Goal: Task Accomplishment & Management: Manage account settings

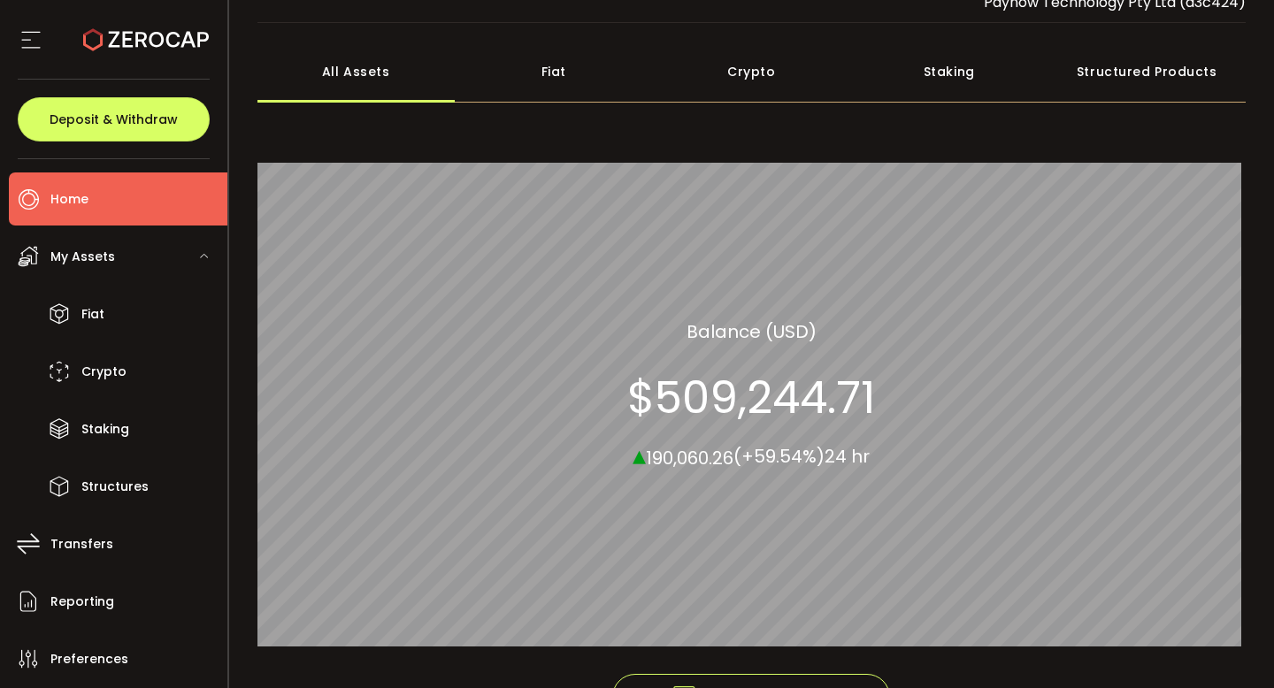
scroll to position [58, 0]
click at [1152, 74] on div "Structured Products" at bounding box center [1147, 71] width 198 height 62
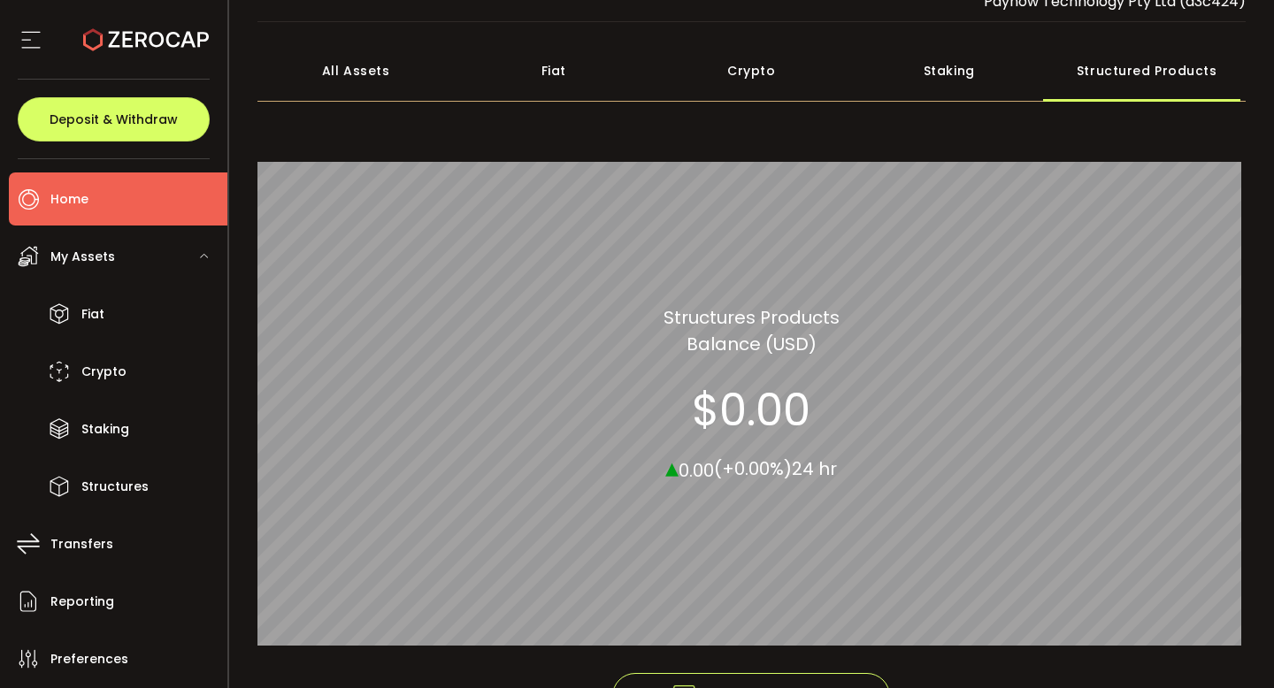
click at [346, 83] on div "All Assets" at bounding box center [356, 71] width 198 height 62
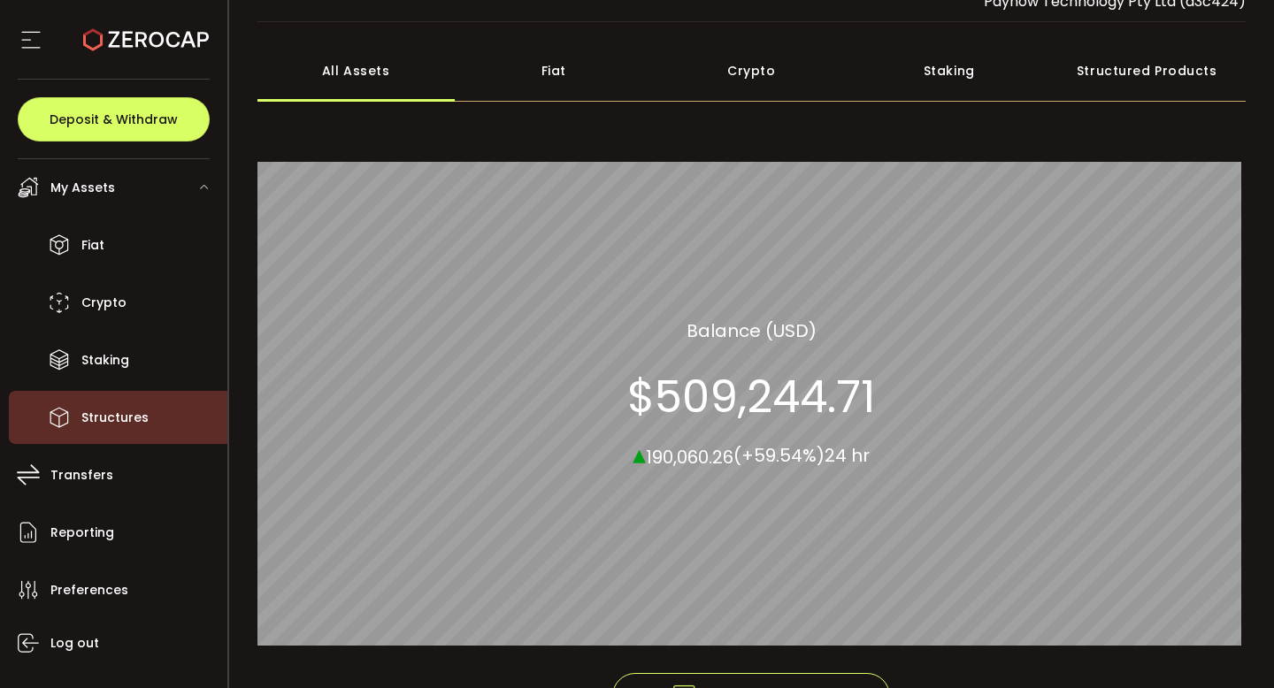
scroll to position [73, 0]
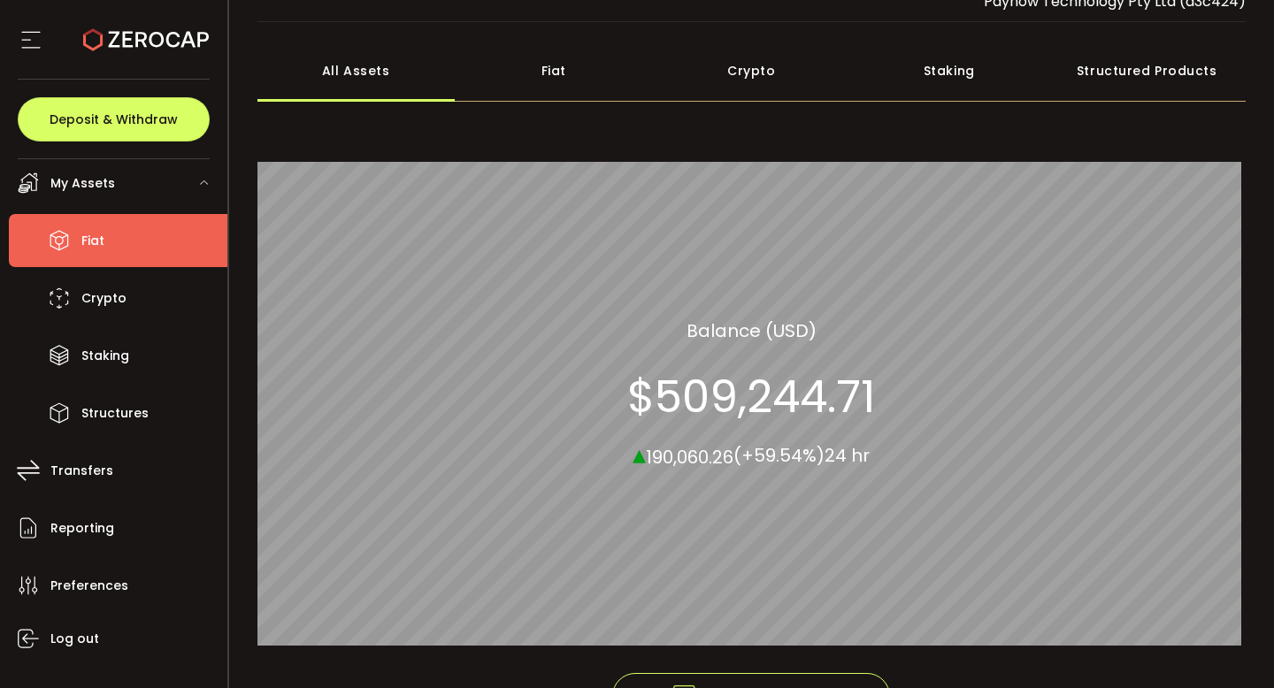
click at [111, 232] on li "Fiat" at bounding box center [118, 240] width 219 height 53
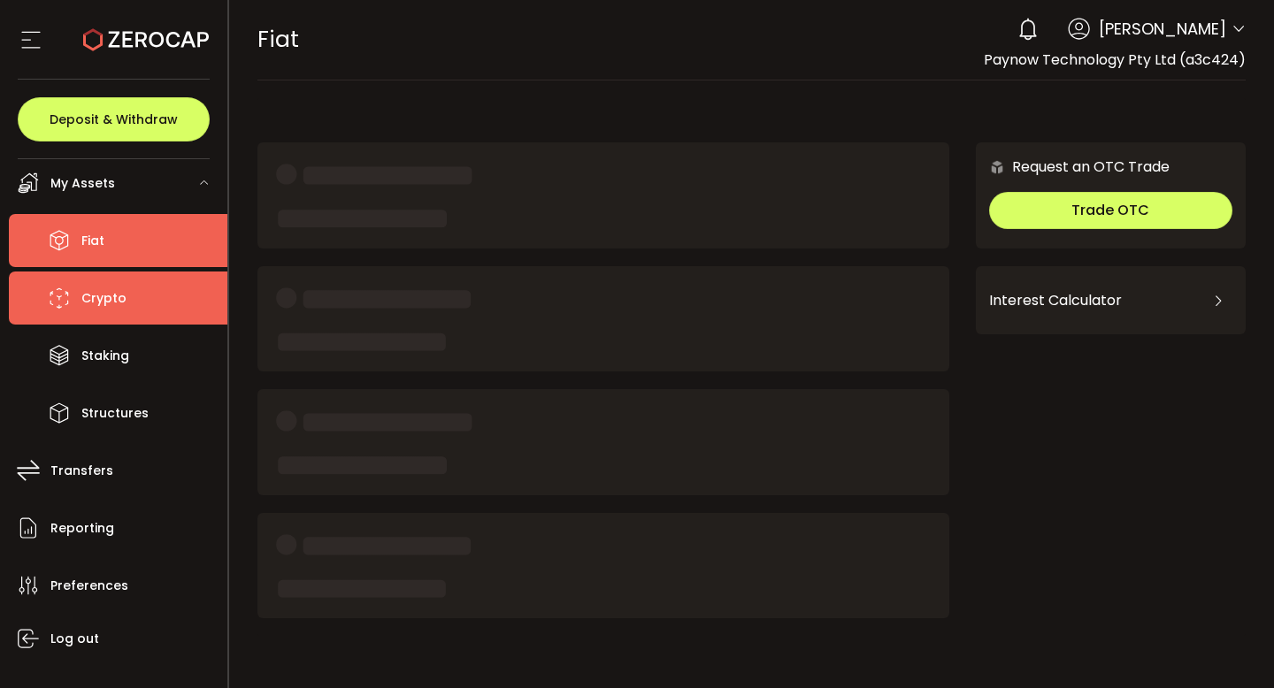
click at [104, 295] on span "Crypto" at bounding box center [103, 299] width 45 height 26
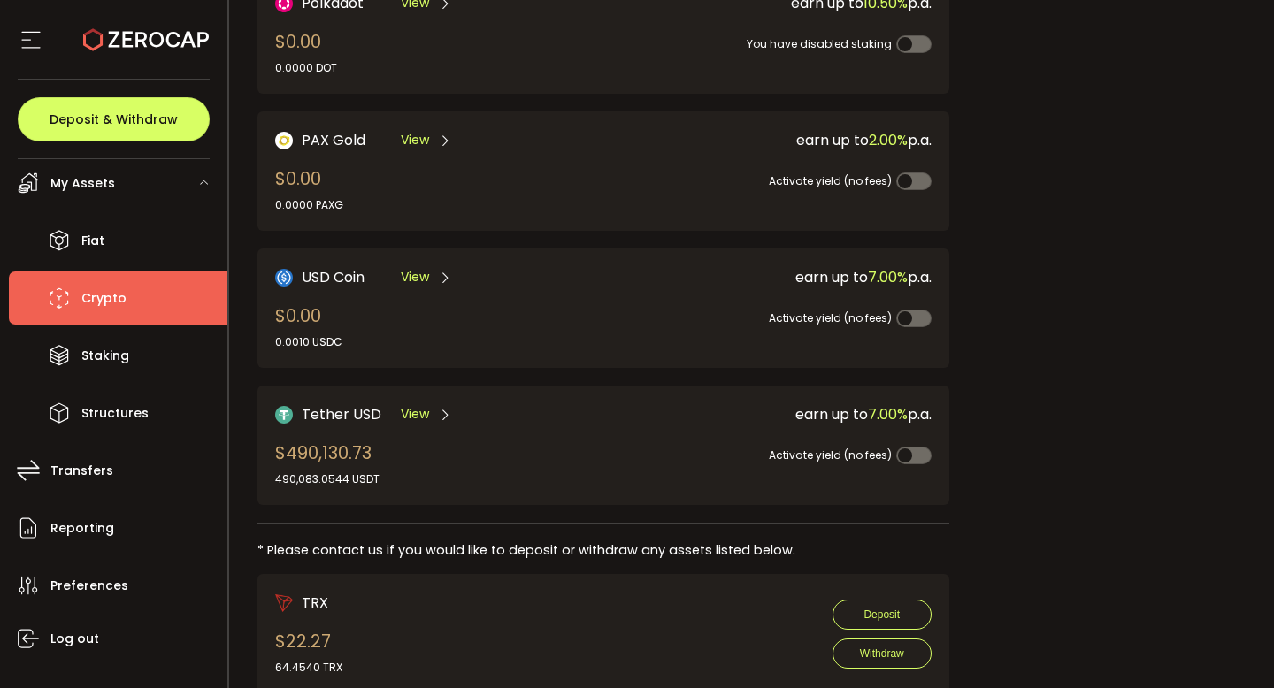
scroll to position [492, 0]
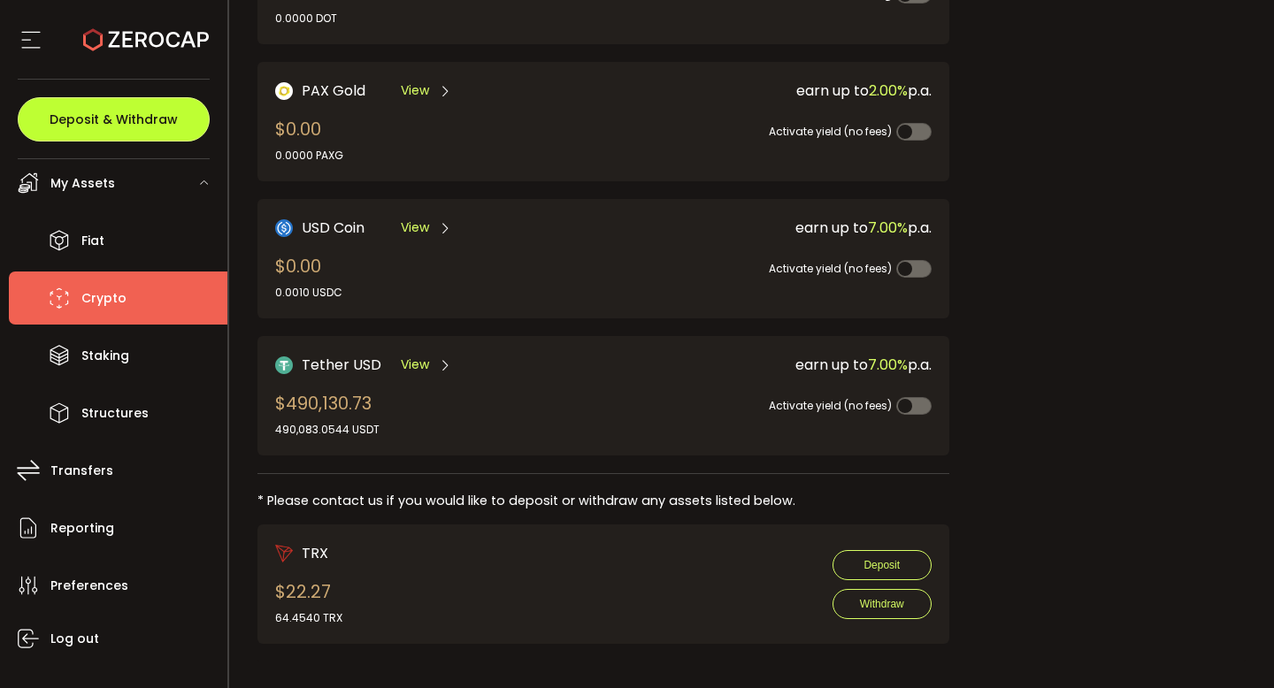
click at [118, 118] on span "Deposit & Withdraw" at bounding box center [114, 119] width 128 height 12
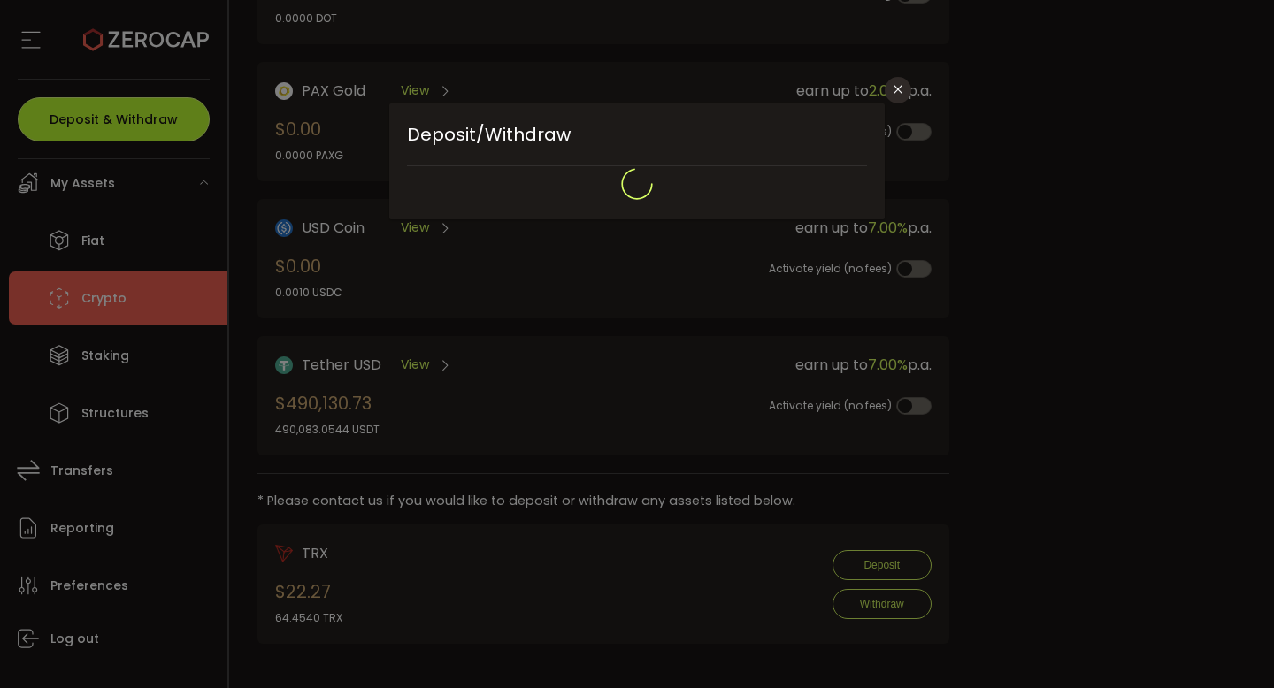
type input "**********"
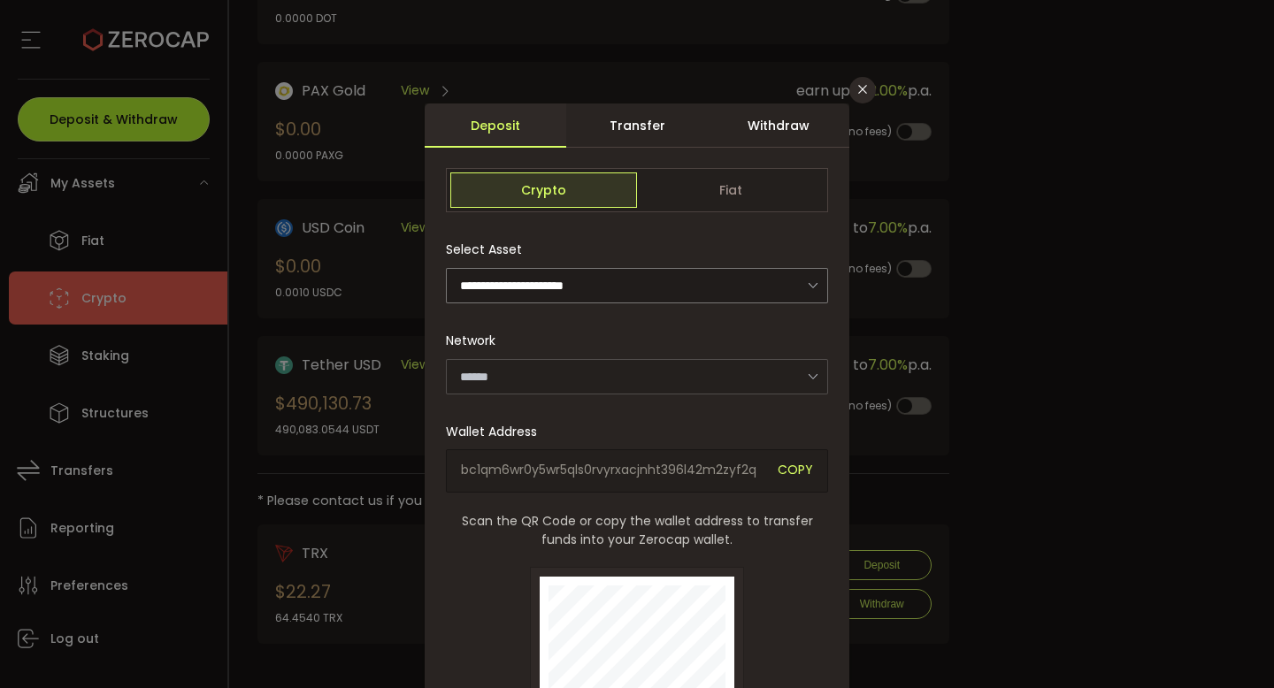
type input "*******"
click at [780, 128] on div "Withdraw" at bounding box center [779, 126] width 142 height 44
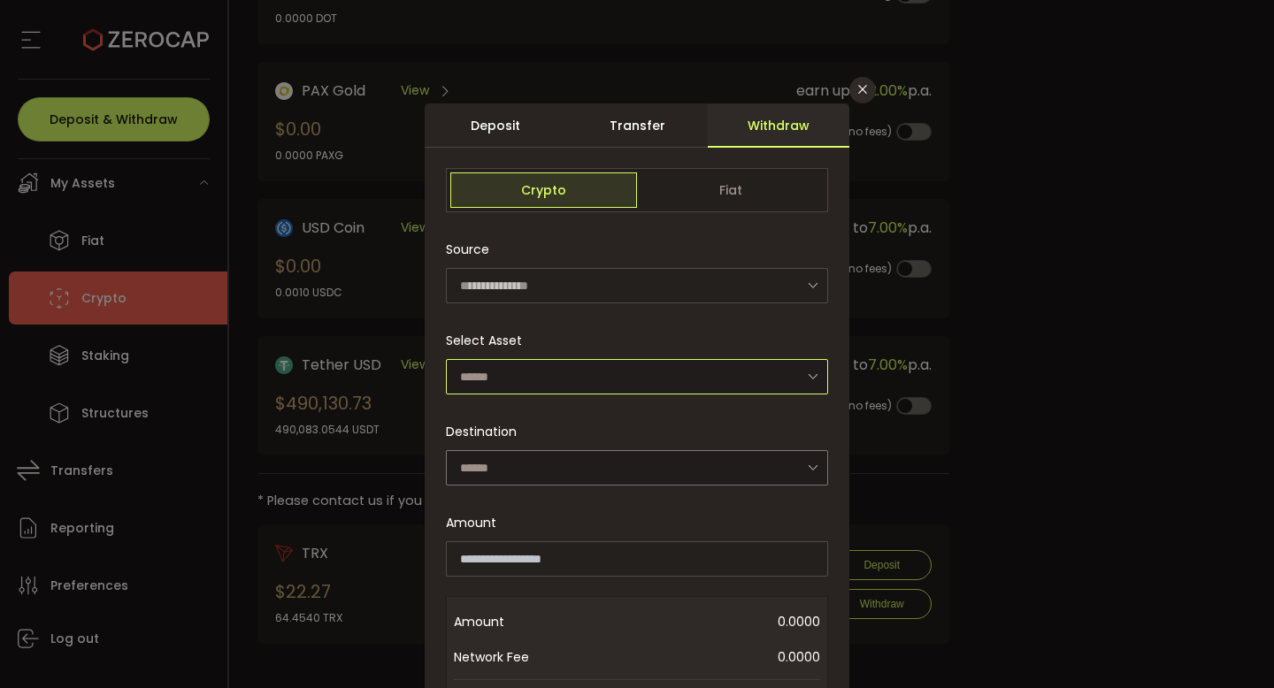
click at [687, 372] on input "dialog" at bounding box center [637, 376] width 382 height 35
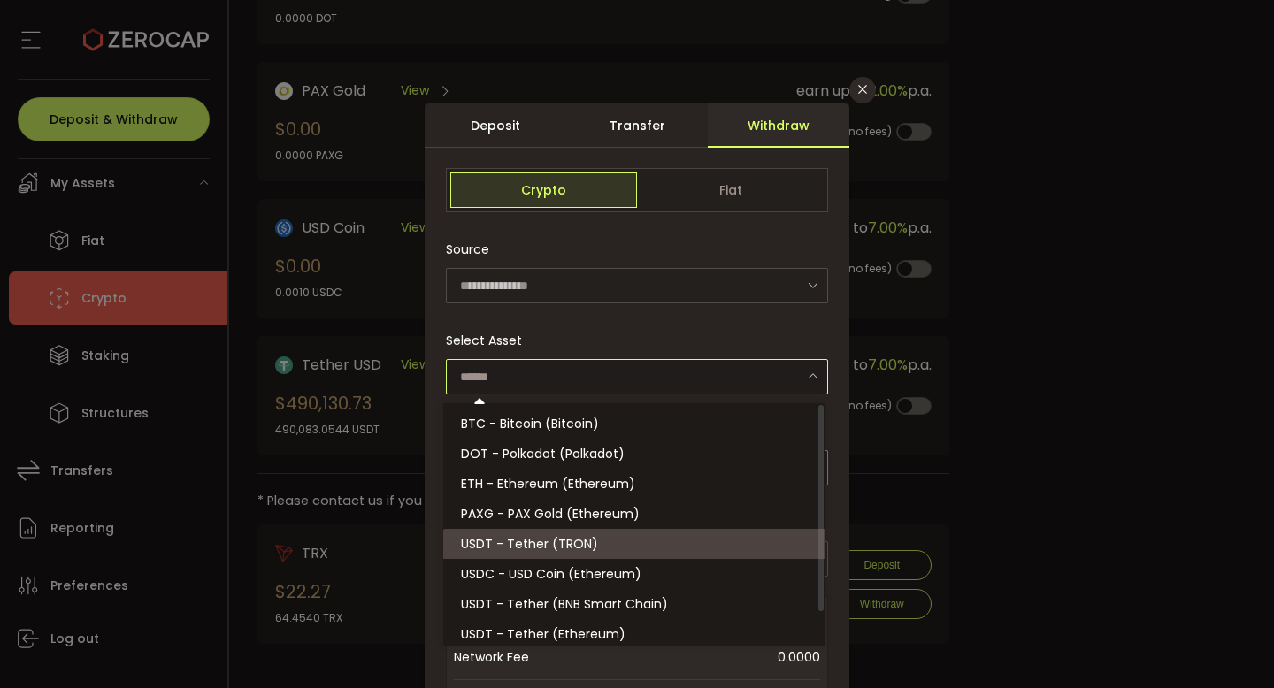
click at [657, 544] on li "USDT - Tether (TRON)" at bounding box center [637, 544] width 388 height 30
type input "**********"
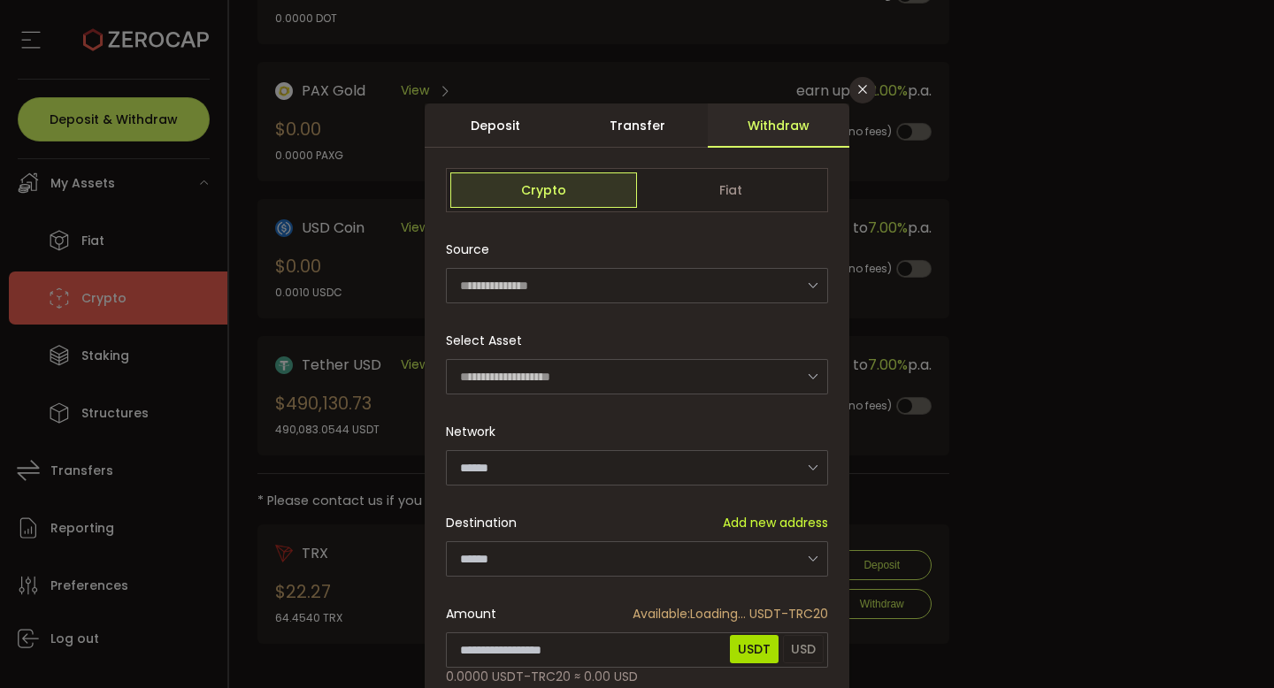
type input "****"
click at [588, 556] on input "dialog" at bounding box center [637, 558] width 382 height 35
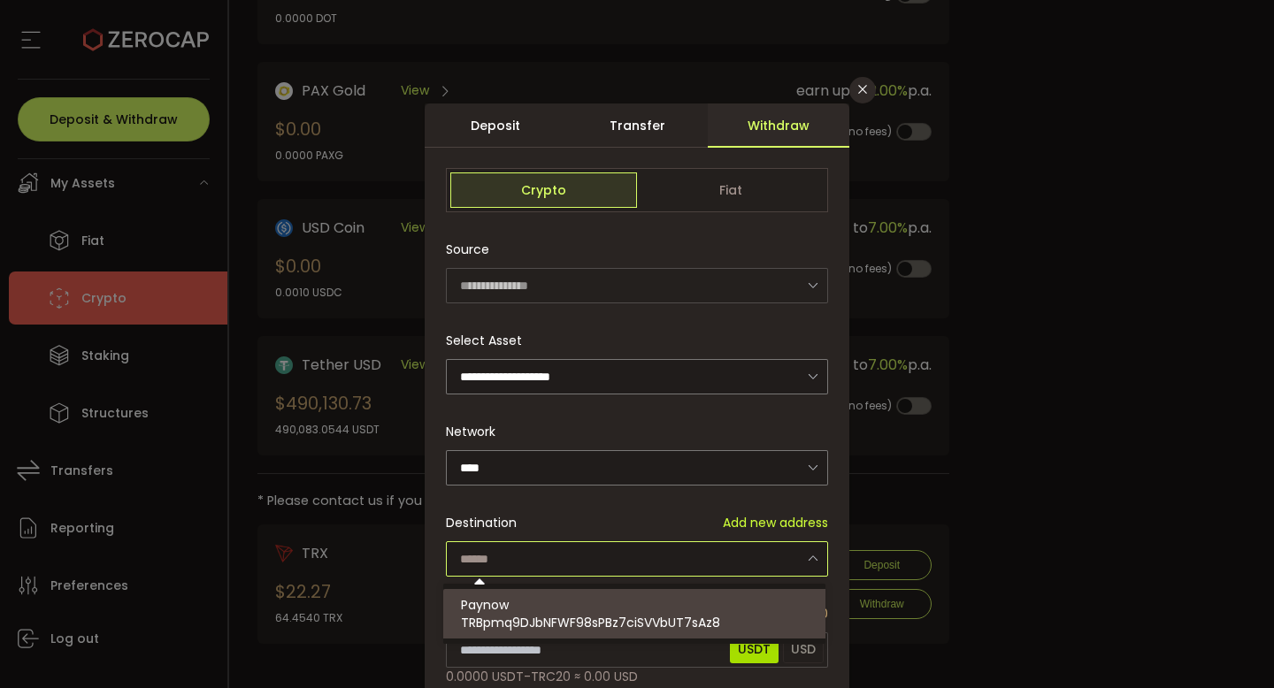
click at [563, 609] on div "Paynow TRBpmq9DJbNFWF98sPBz7ciSVVbUT7sAz8" at bounding box center [637, 614] width 352 height 50
type input "**********"
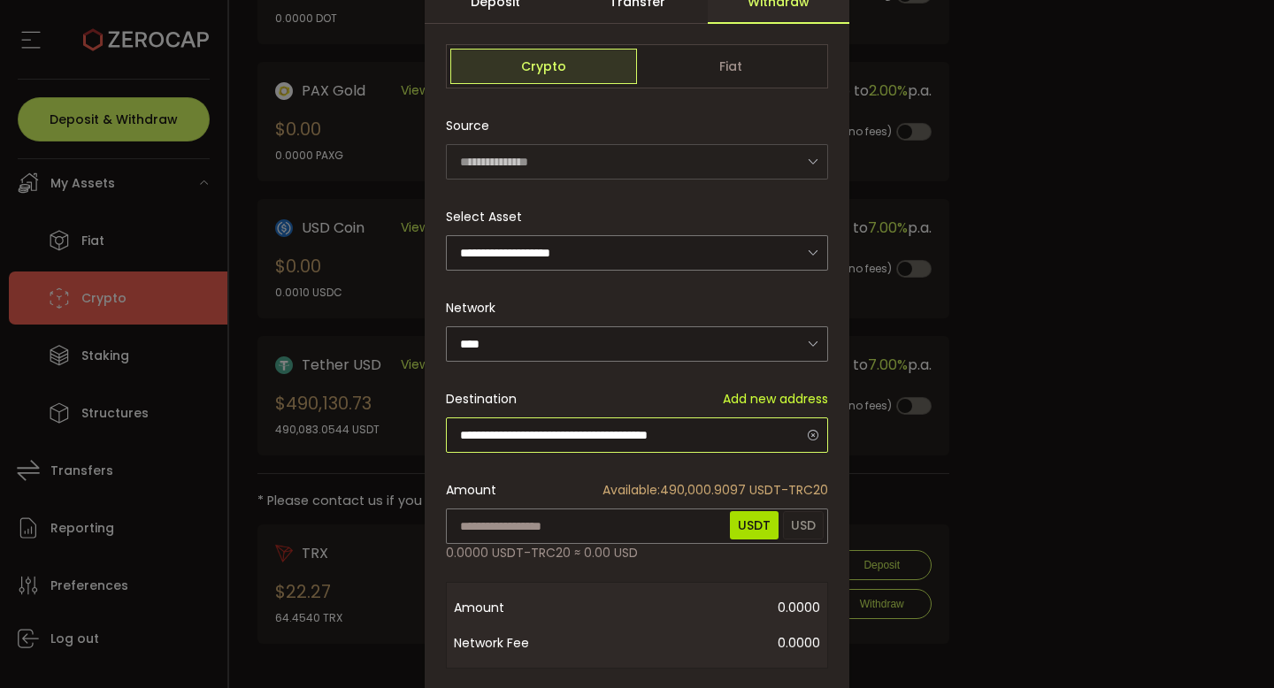
scroll to position [147, 0]
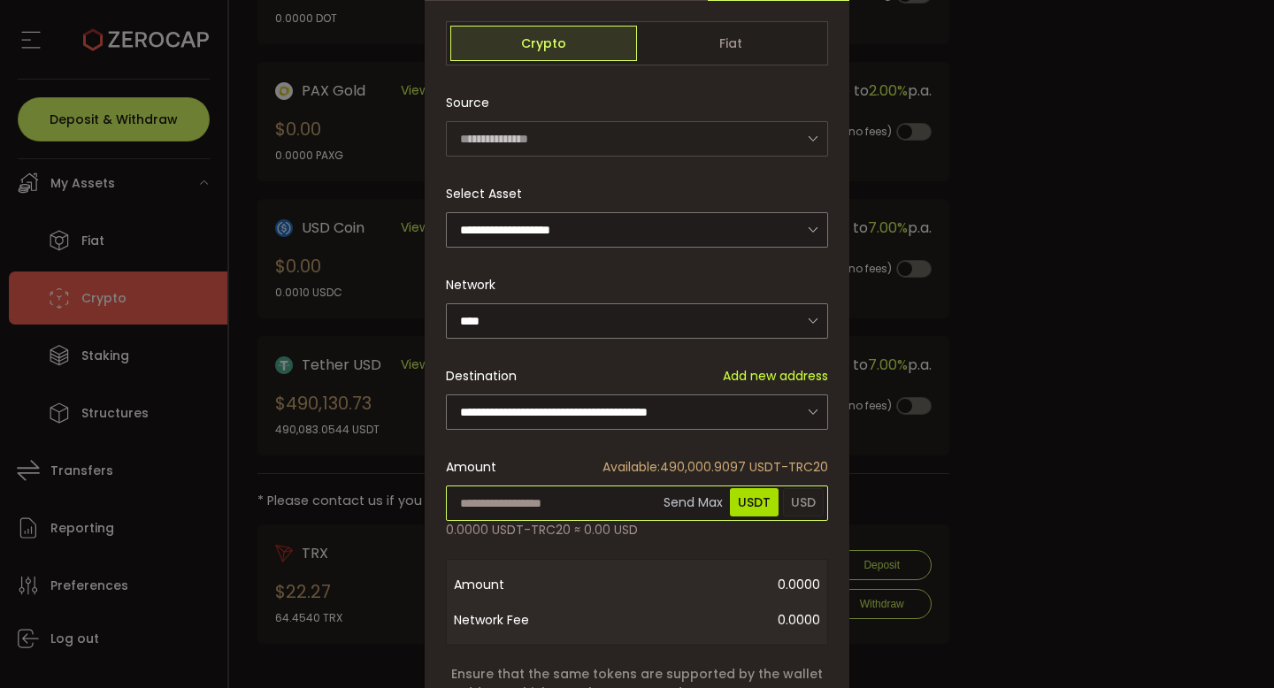
click at [570, 504] on input "dialog" at bounding box center [637, 503] width 382 height 35
type input "******"
click at [579, 551] on div "**********" at bounding box center [637, 419] width 425 height 925
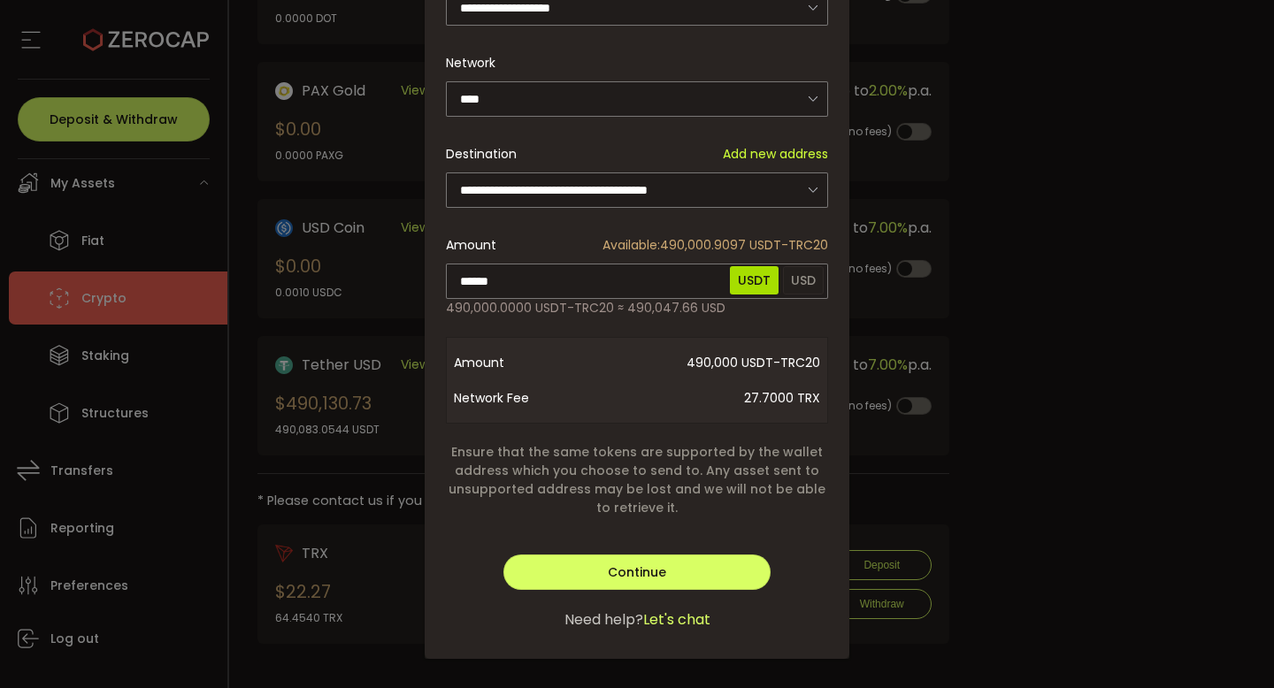
scroll to position [380, 0]
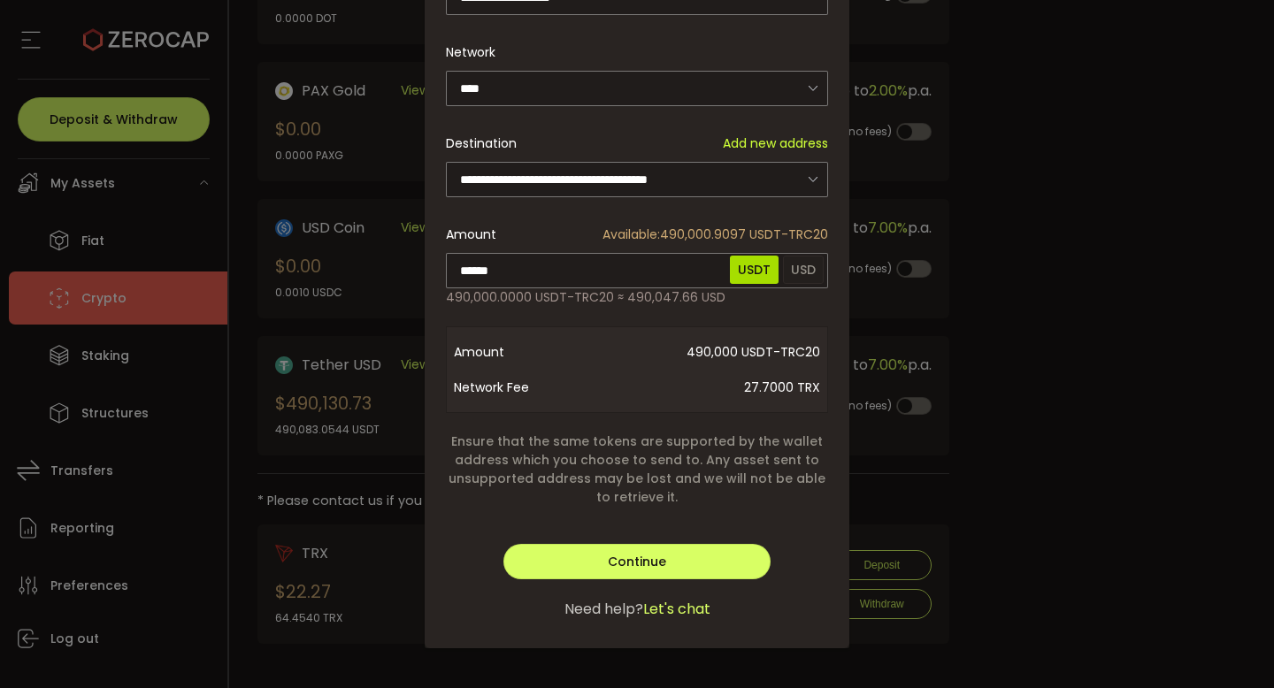
click at [790, 507] on div "**********" at bounding box center [637, 225] width 382 height 747
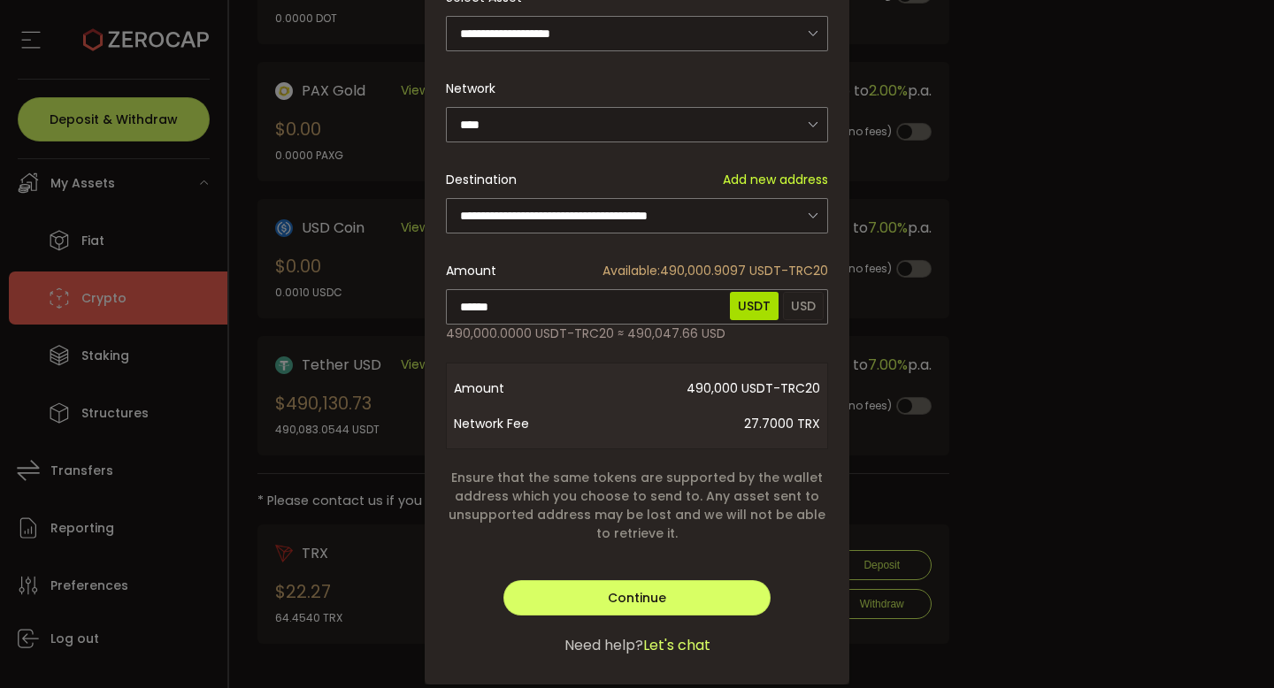
scroll to position [318, 0]
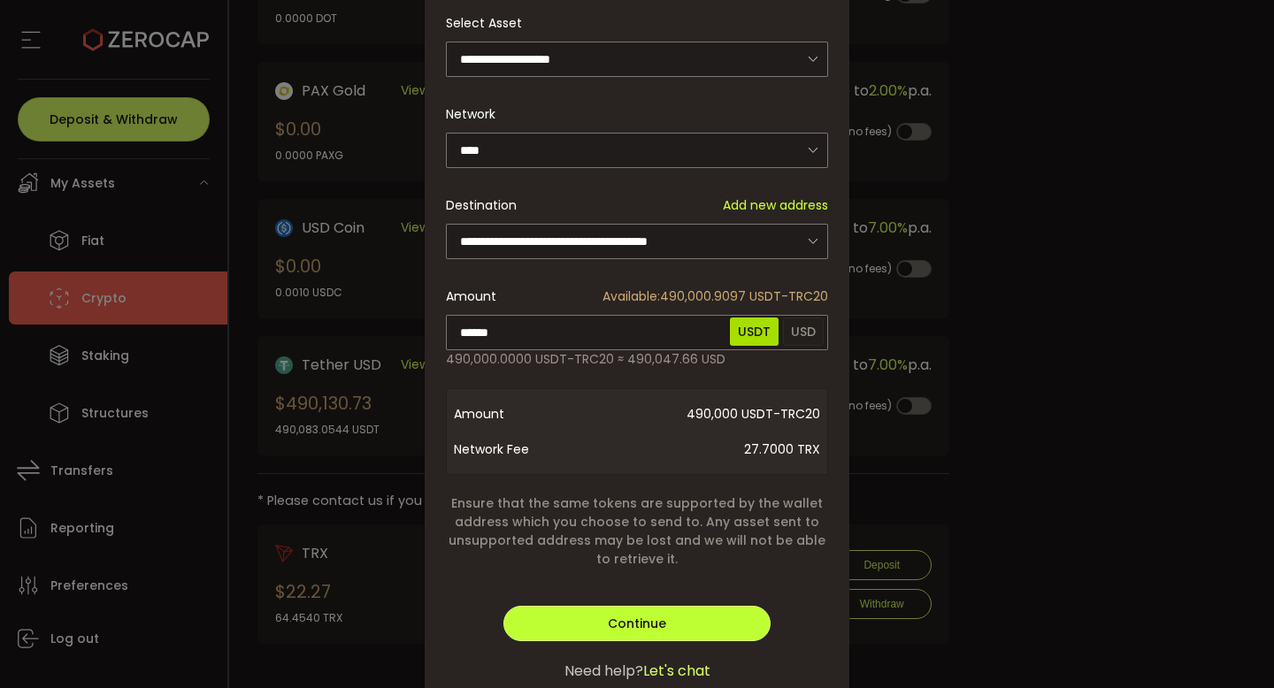
click at [636, 620] on span "Continue" at bounding box center [637, 624] width 58 height 18
click at [657, 619] on button "Verify" at bounding box center [636, 623] width 267 height 35
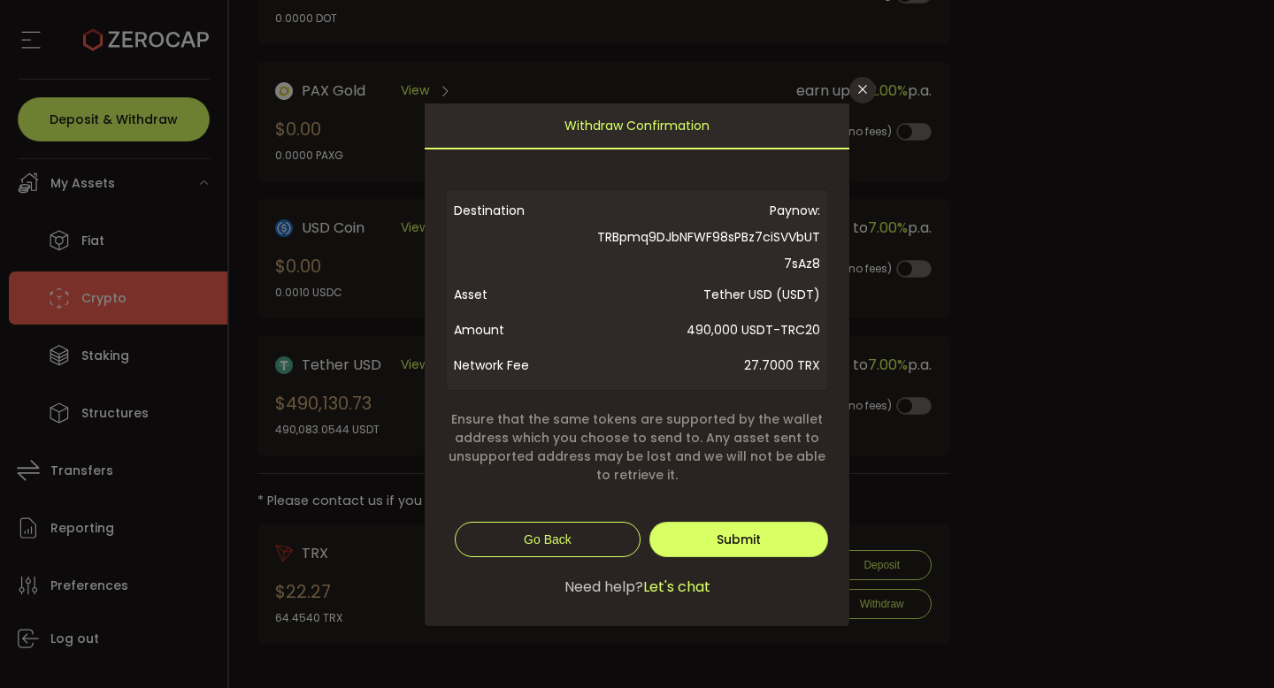
scroll to position [0, 0]
click at [759, 541] on span "Submit" at bounding box center [739, 540] width 44 height 18
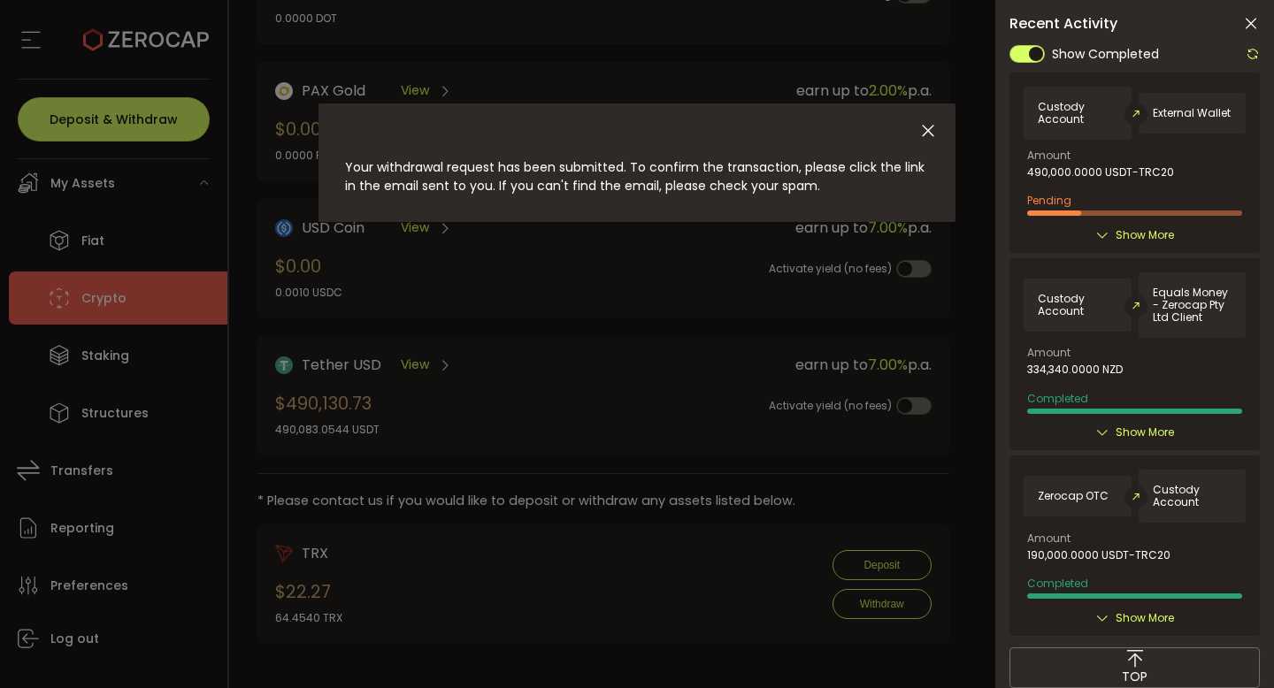
click at [741, 270] on div "Your withdrawal request has been submitted. To confirm the transaction, please …" at bounding box center [637, 344] width 1274 height 688
click at [925, 134] on icon "Close" at bounding box center [927, 130] width 19 height 19
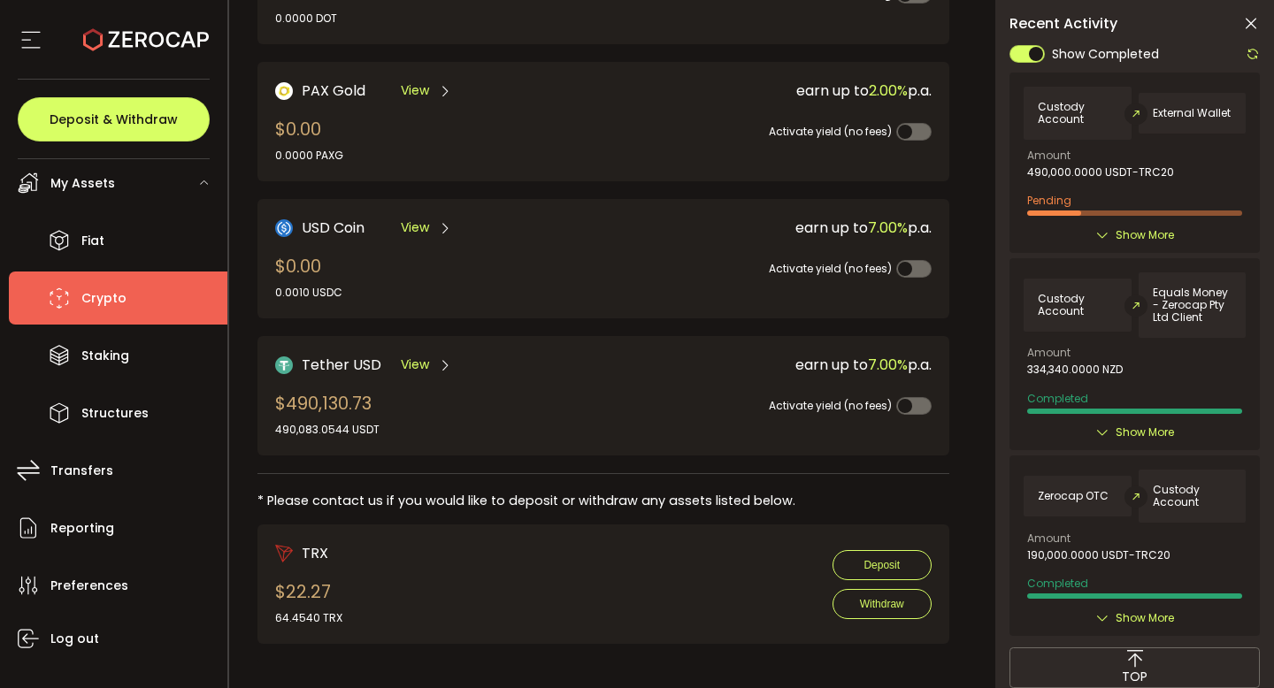
click at [1253, 20] on icon at bounding box center [1251, 24] width 18 height 18
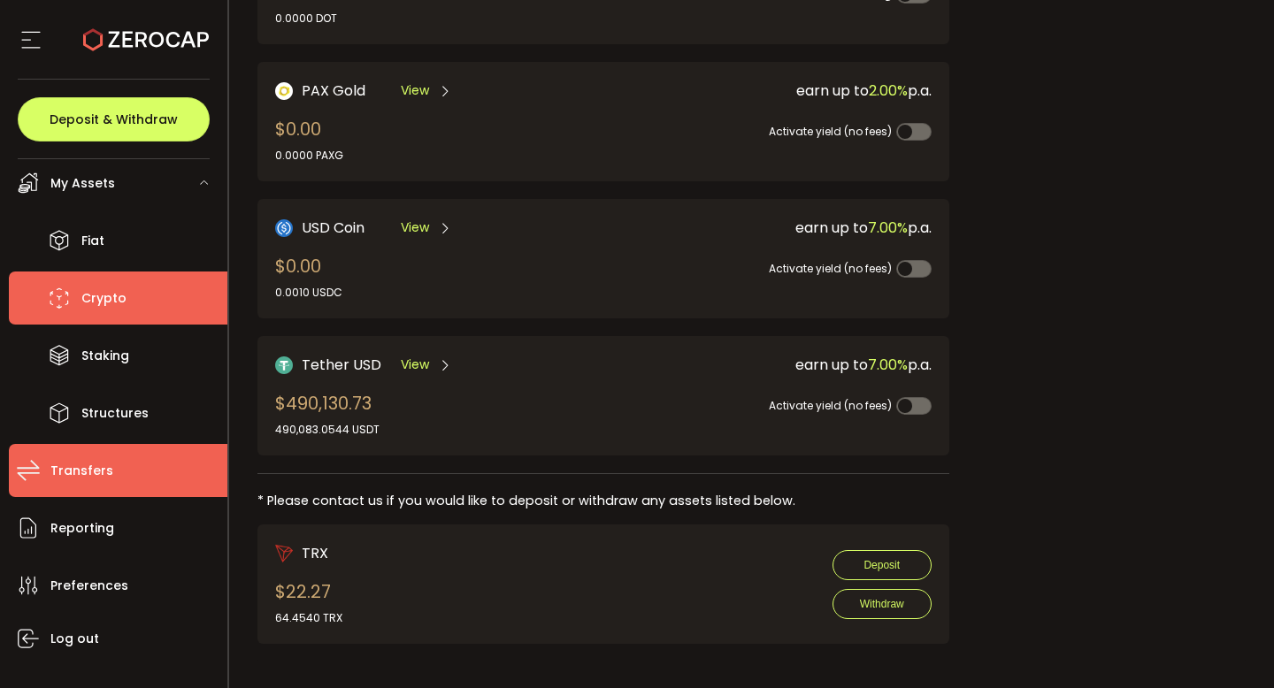
click at [104, 463] on span "Transfers" at bounding box center [81, 471] width 63 height 26
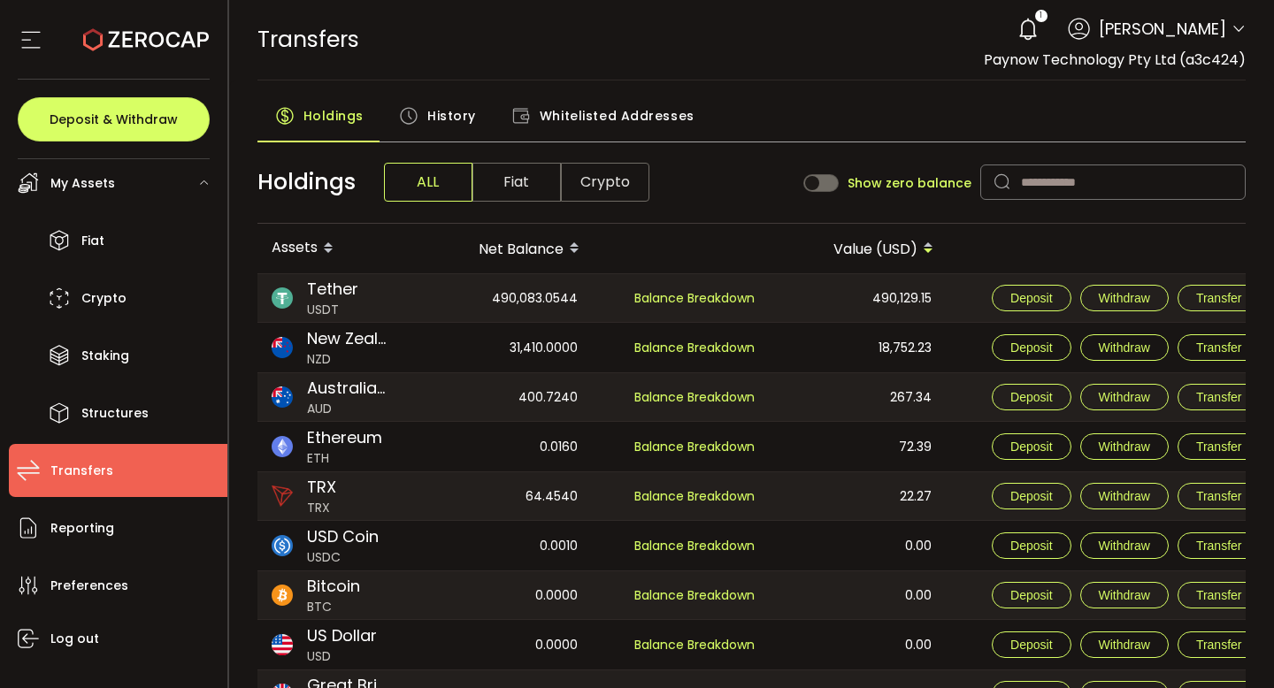
click at [611, 199] on span "Crypto" at bounding box center [605, 182] width 88 height 39
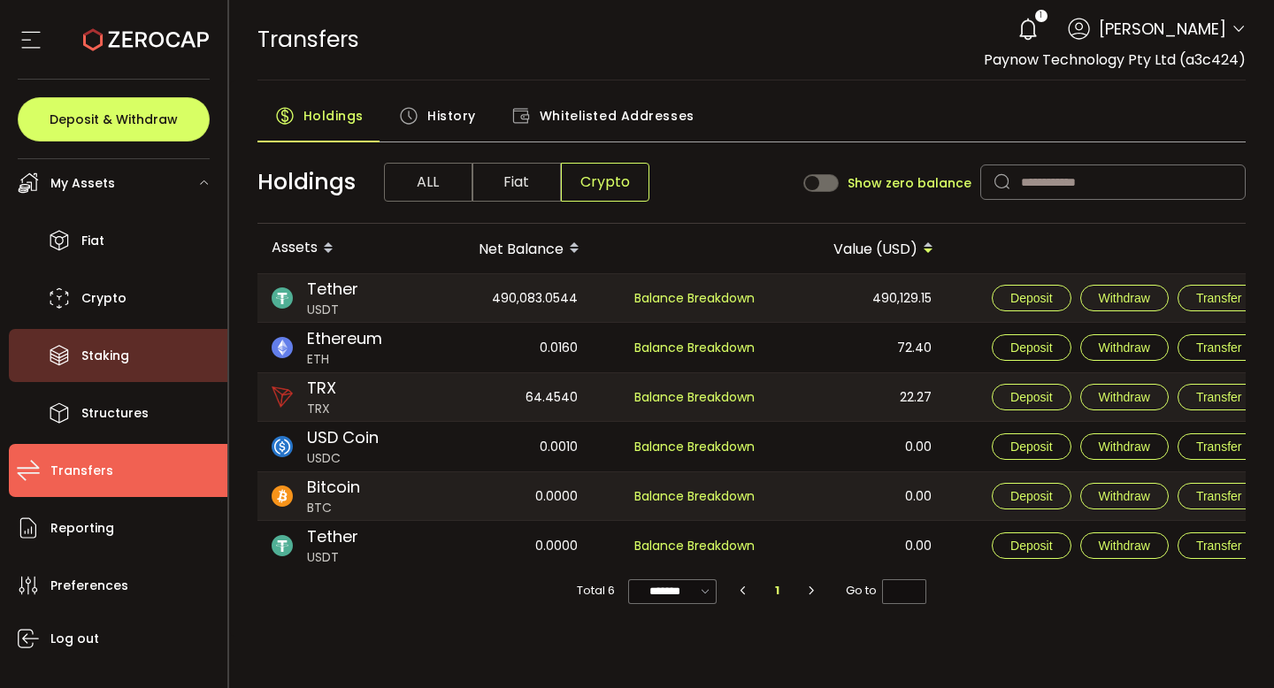
scroll to position [106, 0]
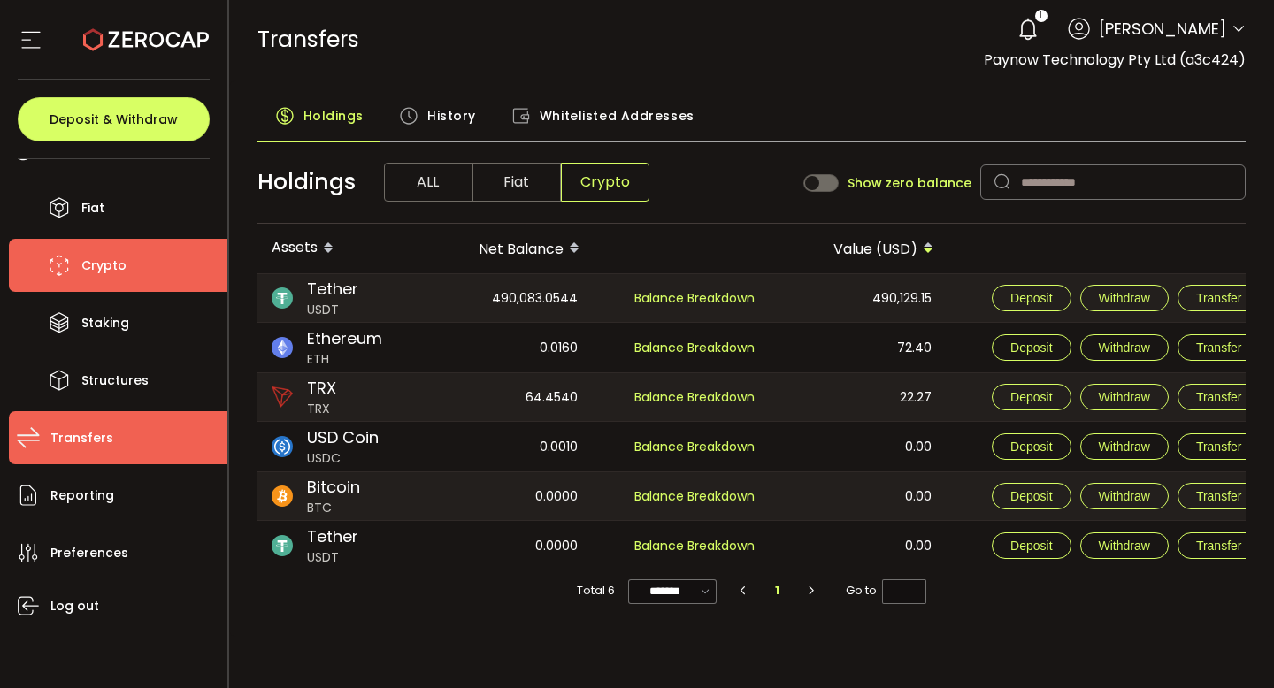
click at [139, 269] on li "Crypto" at bounding box center [118, 265] width 219 height 53
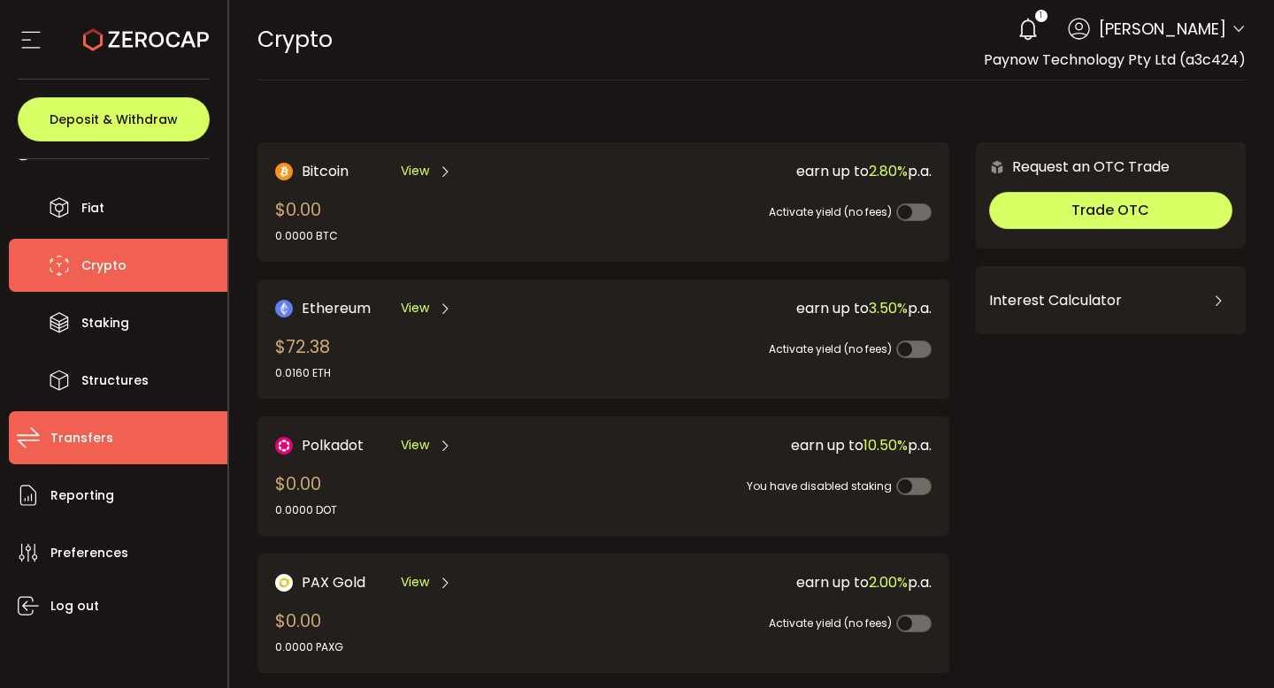
click at [73, 440] on span "Transfers" at bounding box center [81, 439] width 63 height 26
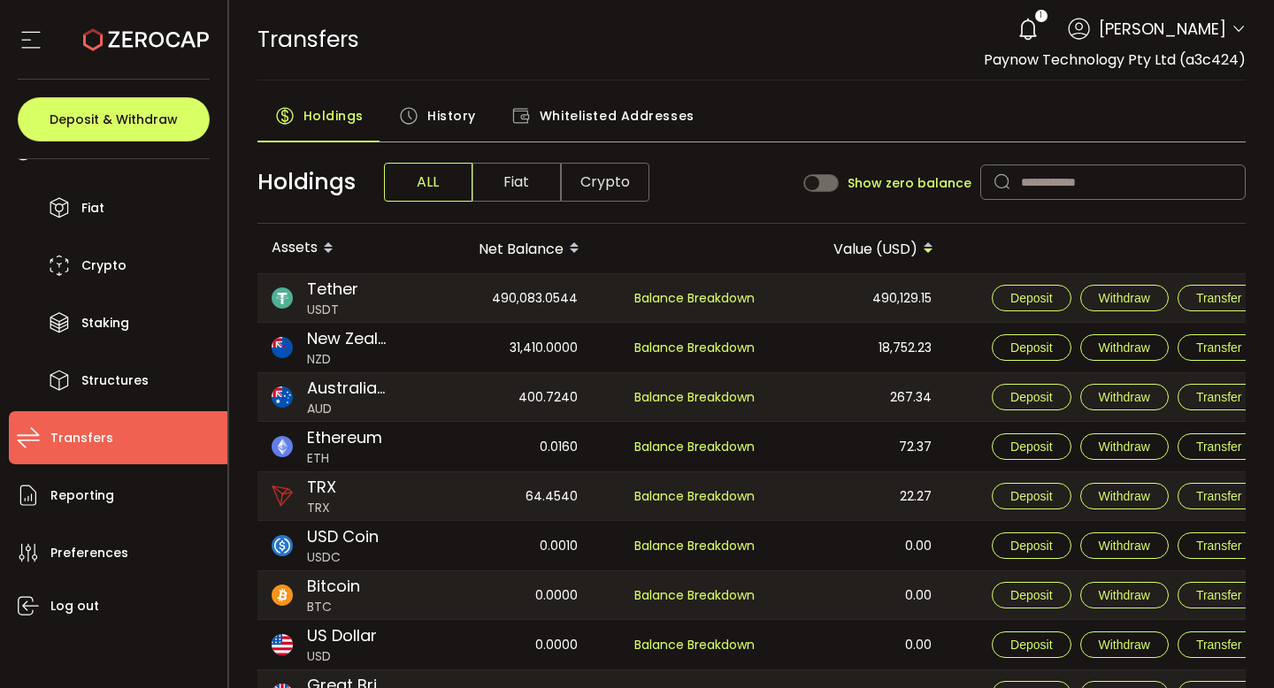
click at [590, 183] on span "Crypto" at bounding box center [605, 182] width 88 height 39
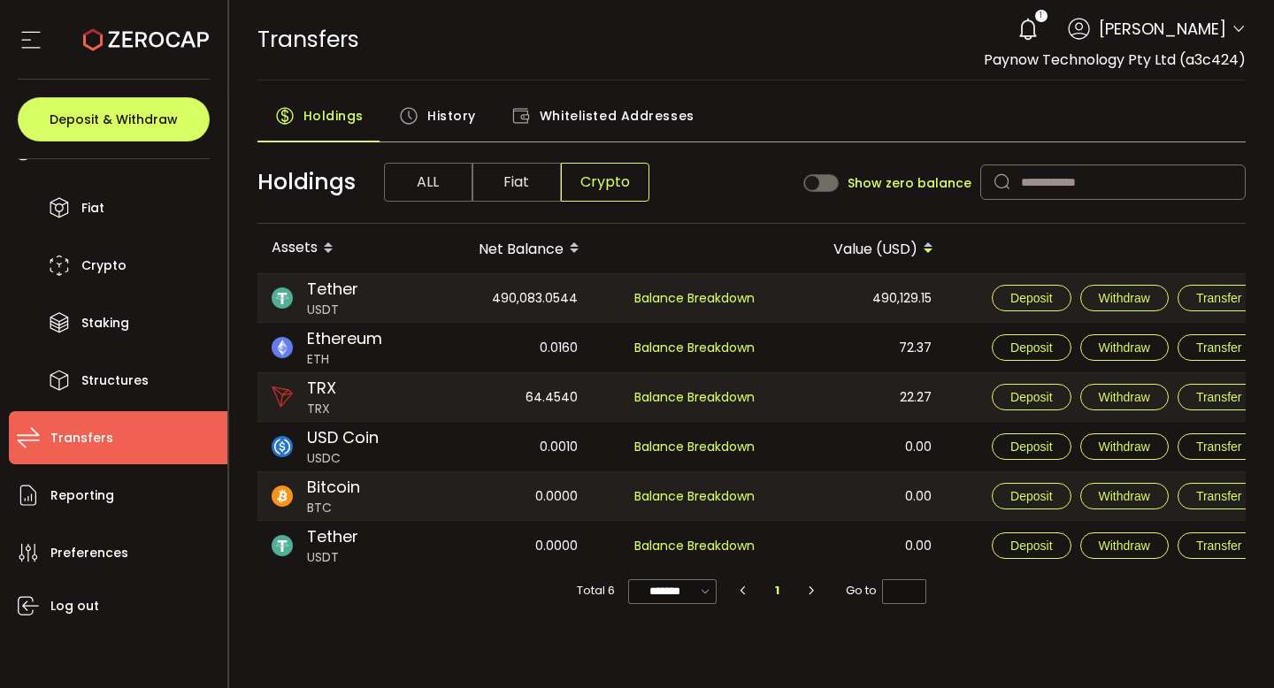
click at [435, 126] on span "History" at bounding box center [451, 115] width 49 height 35
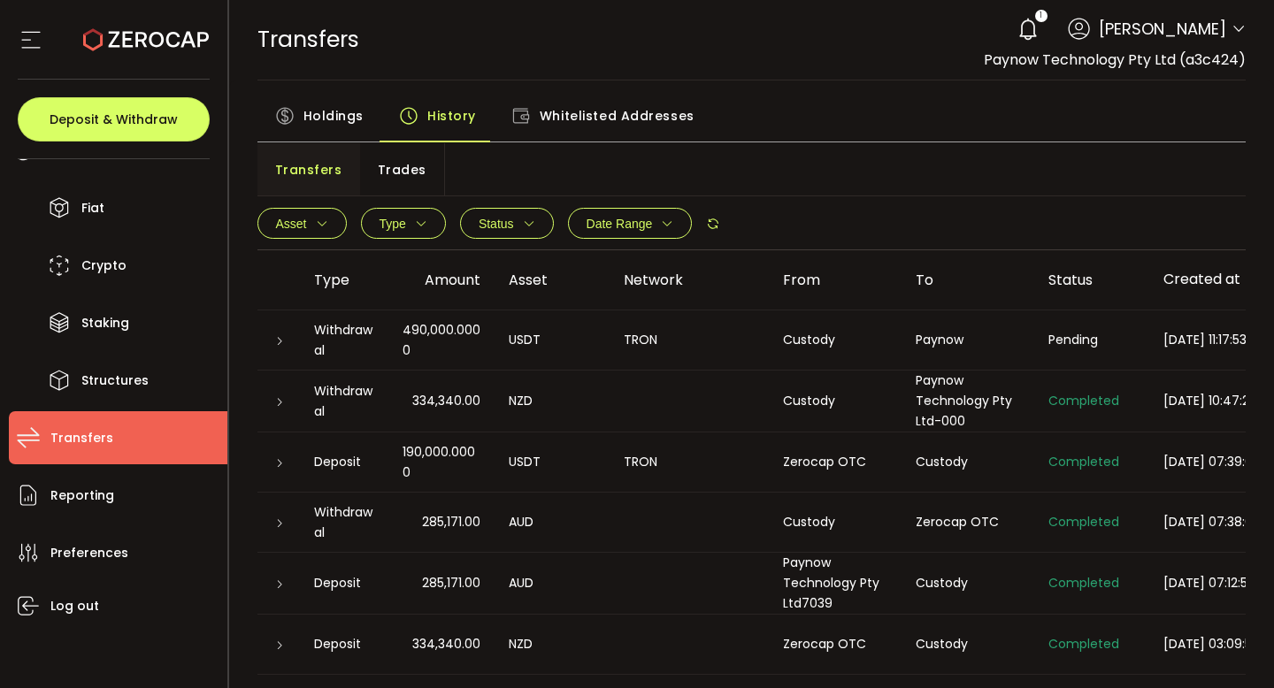
click at [281, 341] on icon at bounding box center [279, 341] width 11 height 11
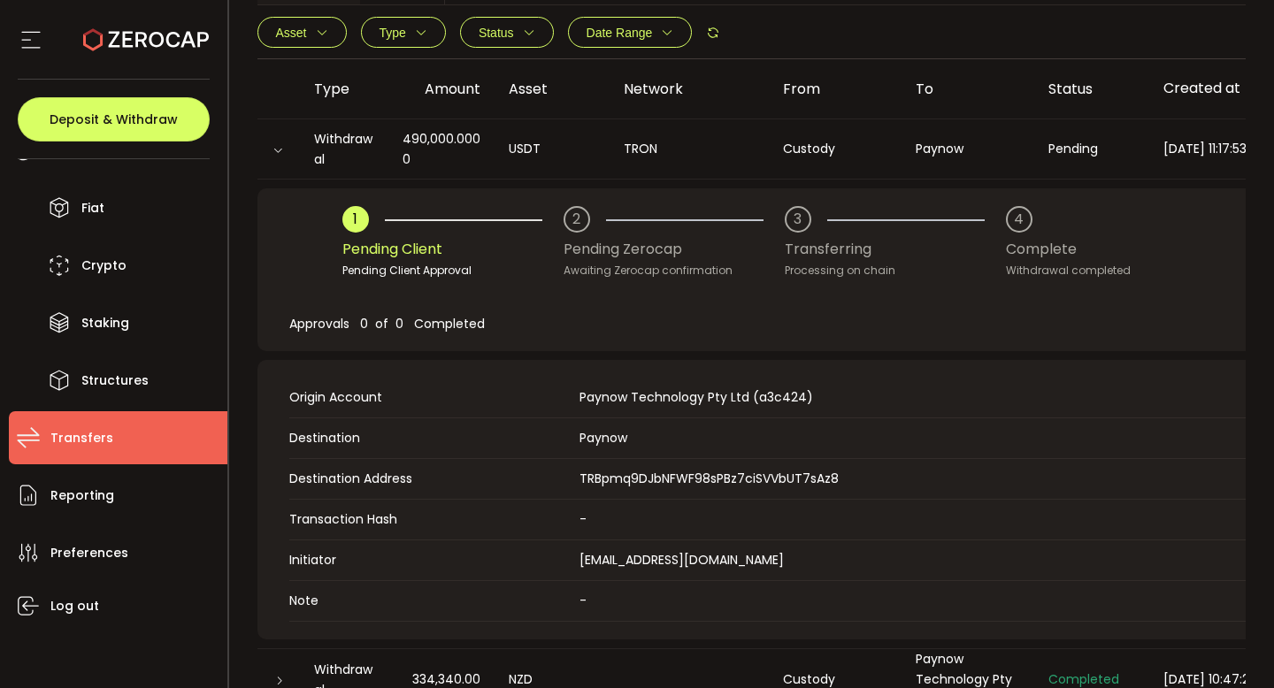
scroll to position [196, 0]
